Goal: Task Accomplishment & Management: Manage account settings

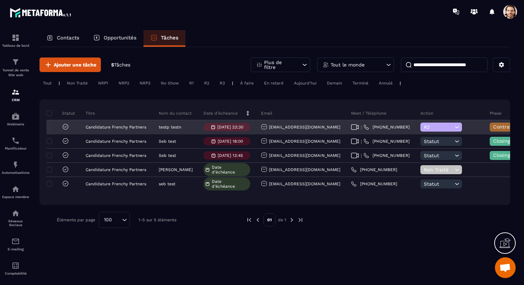
click at [453, 126] on icon at bounding box center [456, 127] width 7 height 7
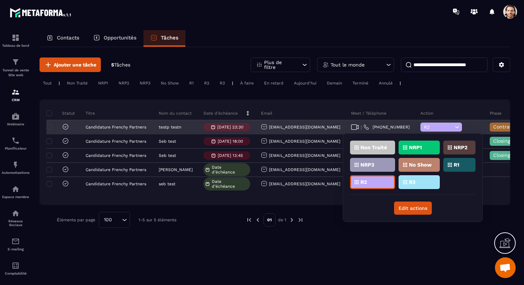
click at [453, 126] on icon at bounding box center [456, 127] width 7 height 7
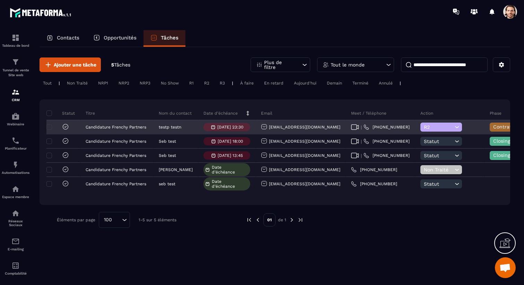
click at [493, 128] on span "Contrat envoyé" at bounding box center [511, 127] width 36 height 6
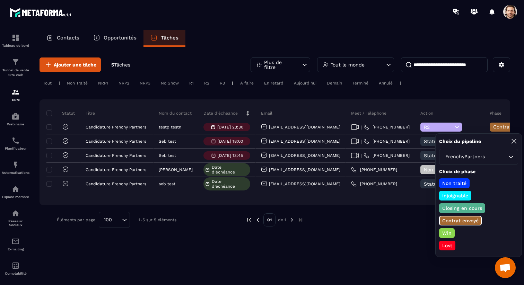
click at [448, 234] on p "Win" at bounding box center [446, 233] width 11 height 7
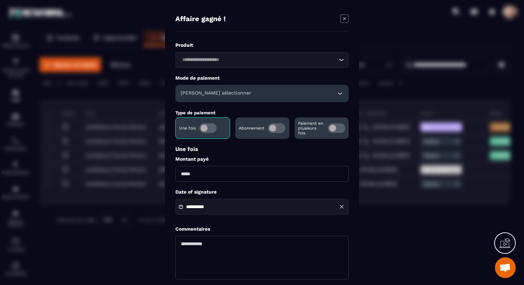
click at [309, 61] on input "Search for option" at bounding box center [258, 60] width 157 height 8
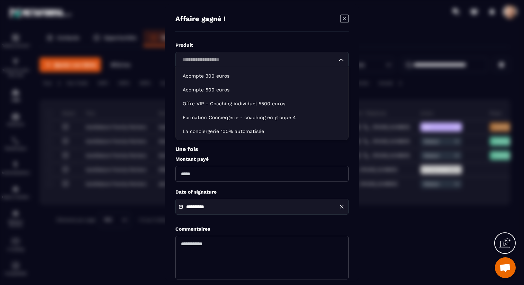
click at [342, 19] on icon "Modal window" at bounding box center [344, 18] width 8 height 8
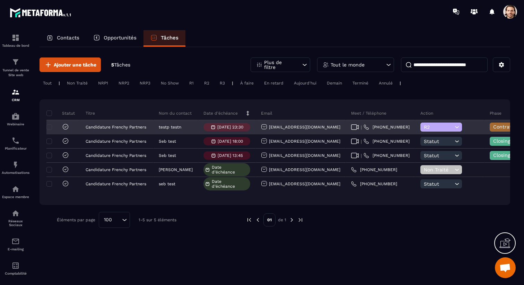
click at [424, 129] on span "R2" at bounding box center [438, 127] width 29 height 6
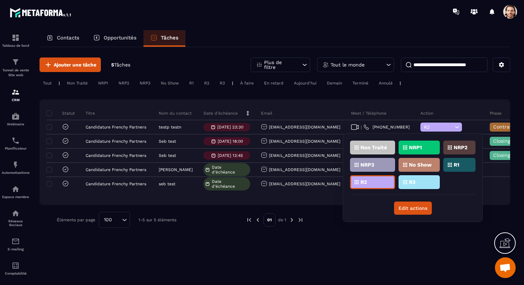
click at [406, 100] on div "Statut Titre Nom du contact Date d’échéance Email Meet / Téléphone Action Phase…" at bounding box center [274, 152] width 470 height 106
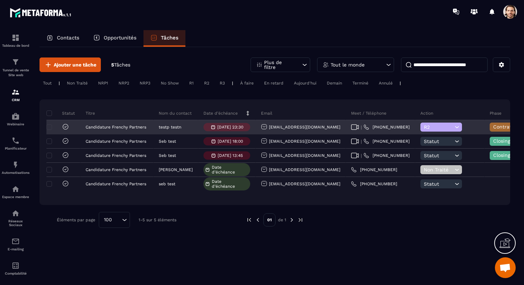
click at [493, 125] on span "Contrat envoyé" at bounding box center [511, 127] width 36 height 6
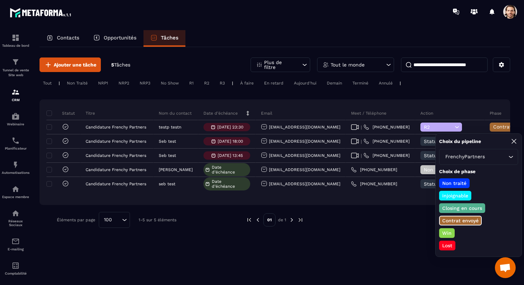
click at [449, 233] on p "Win" at bounding box center [446, 233] width 11 height 7
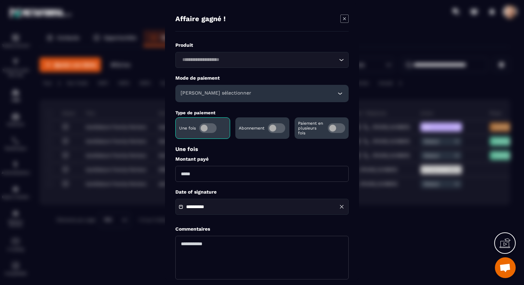
click at [255, 90] on div "[PERSON_NAME] sélectionner" at bounding box center [261, 93] width 173 height 17
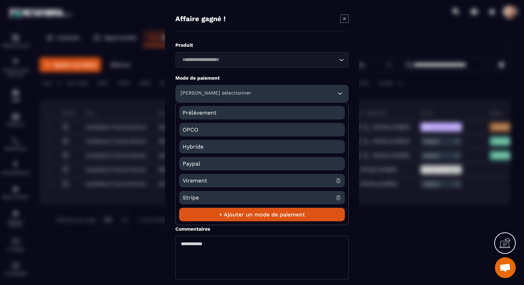
click at [209, 179] on span "Virement" at bounding box center [259, 181] width 153 height 14
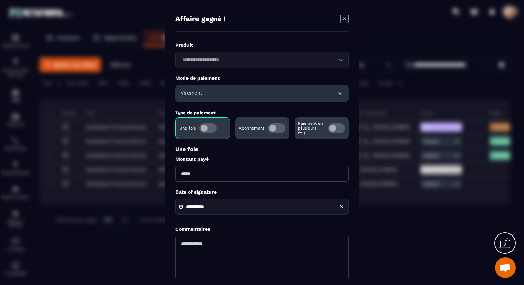
click at [344, 19] on icon "Modal window" at bounding box center [344, 18] width 8 height 8
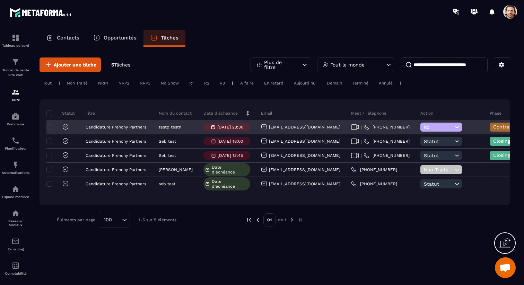
click at [281, 126] on div "[EMAIL_ADDRESS][DOMAIN_NAME]" at bounding box center [300, 127] width 79 height 7
